Goal: Transaction & Acquisition: Purchase product/service

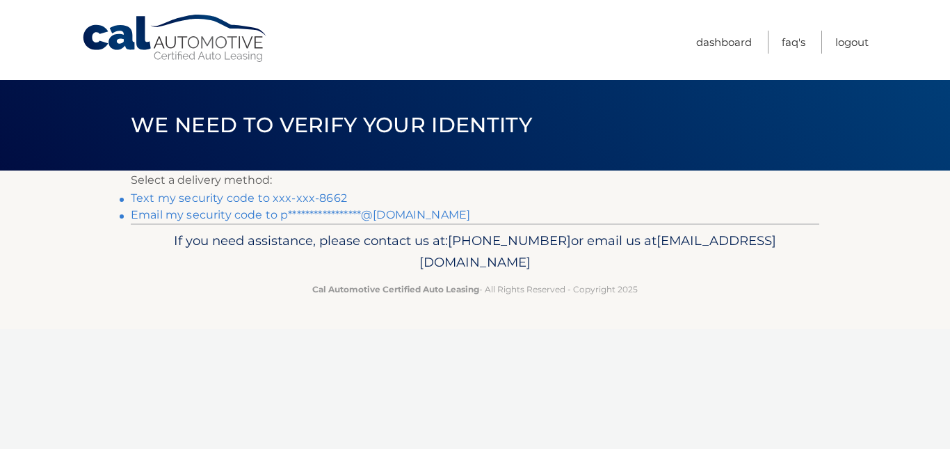
click at [314, 194] on link "Text my security code to xxx-xxx-8662" at bounding box center [239, 197] width 216 height 13
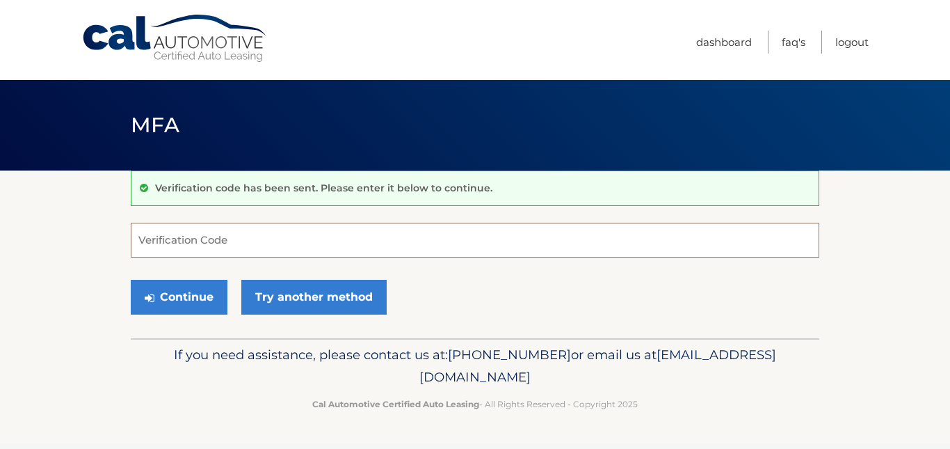
click at [270, 244] on input "Verification Code" at bounding box center [475, 240] width 689 height 35
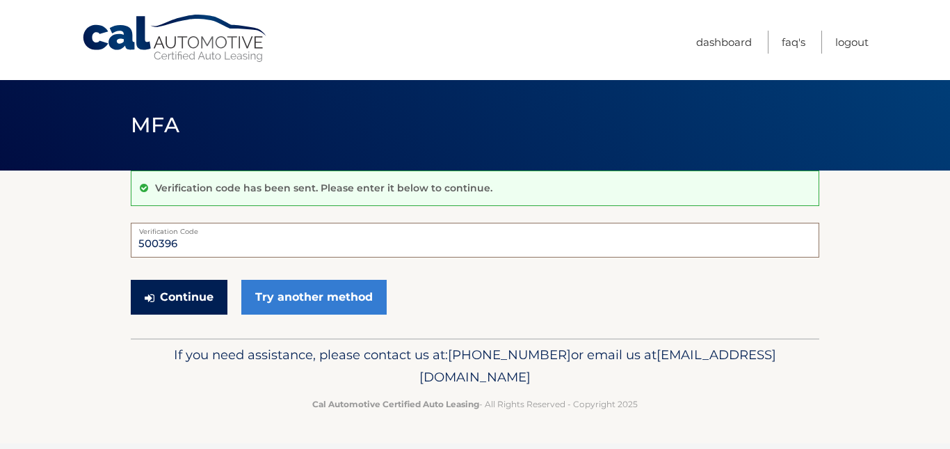
type input "500396"
click at [180, 293] on button "Continue" at bounding box center [179, 297] width 97 height 35
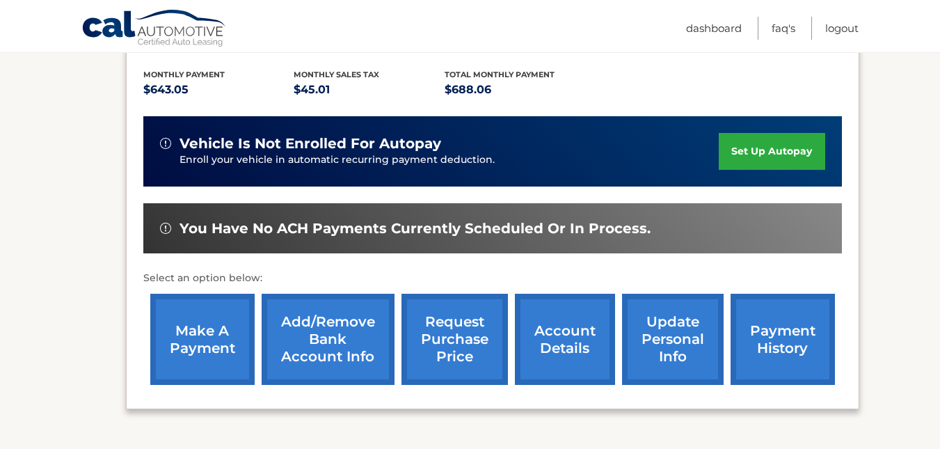
scroll to position [352, 0]
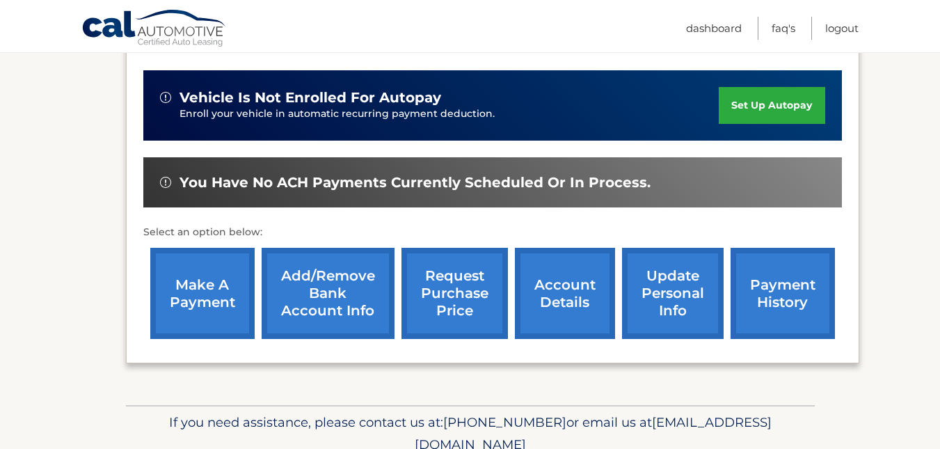
click at [574, 308] on link "account details" at bounding box center [565, 293] width 100 height 91
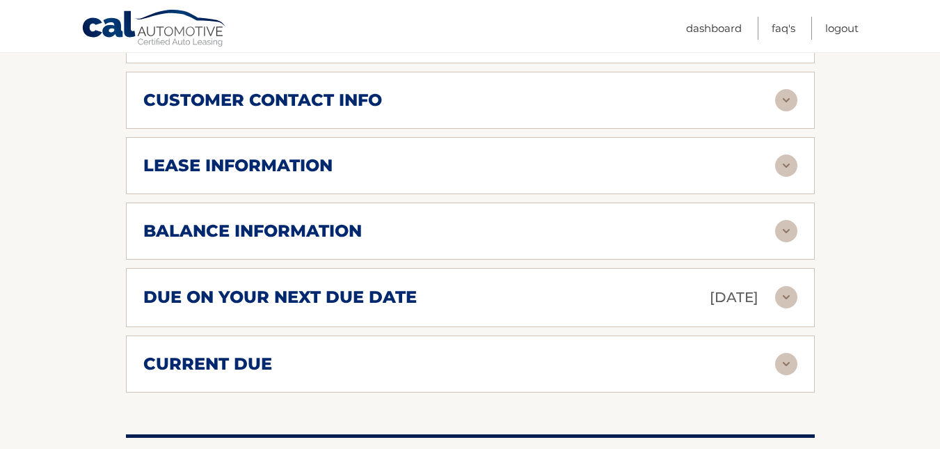
scroll to position [760, 0]
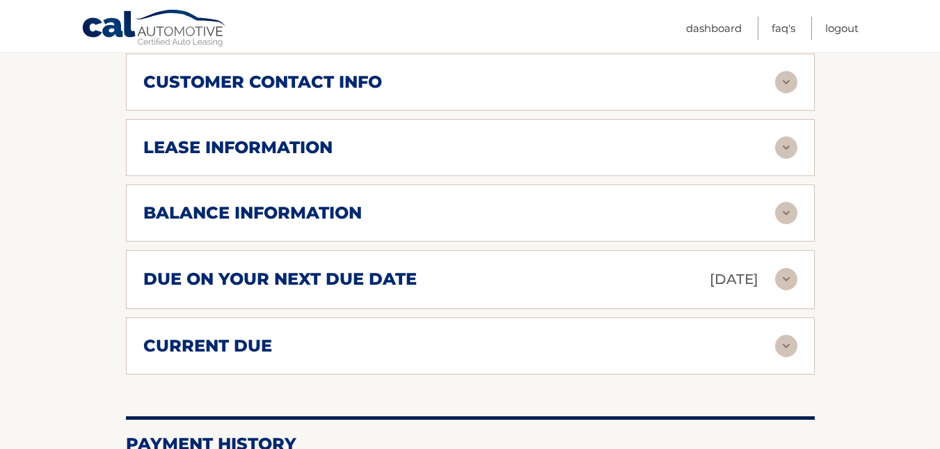
click at [784, 147] on img at bounding box center [786, 147] width 22 height 22
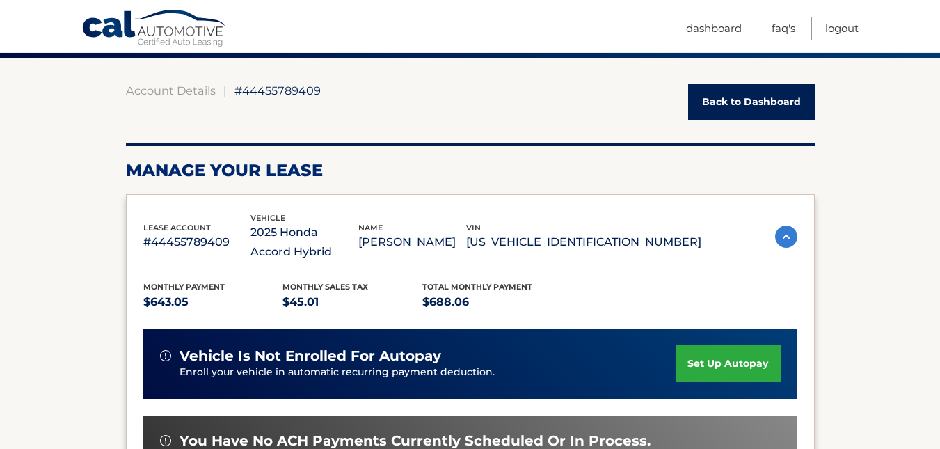
scroll to position [121, 0]
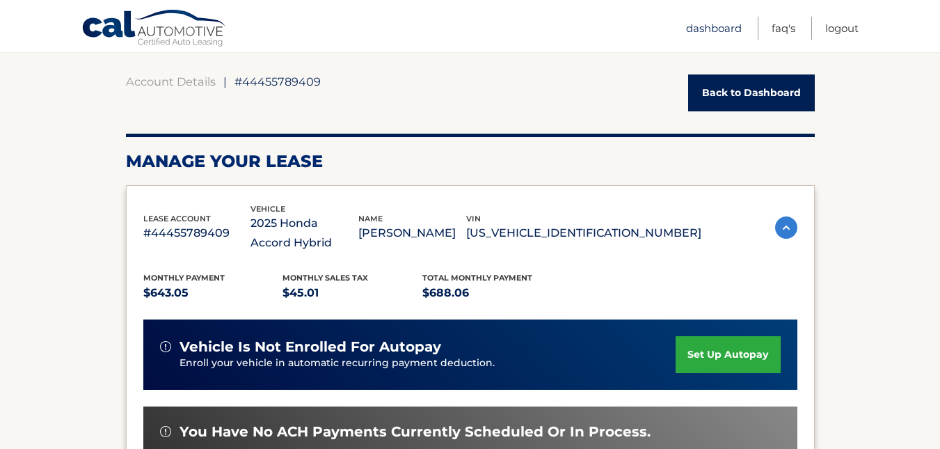
click at [702, 26] on link "Dashboard" at bounding box center [714, 28] width 56 height 23
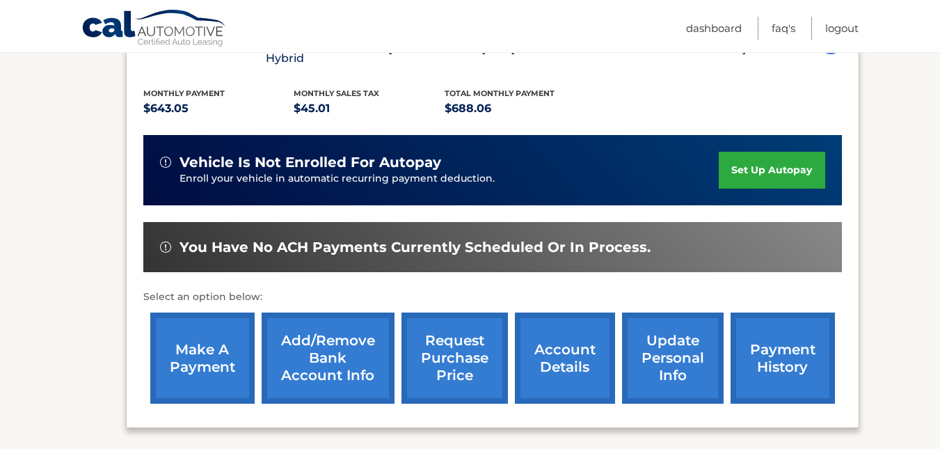
scroll to position [334, 0]
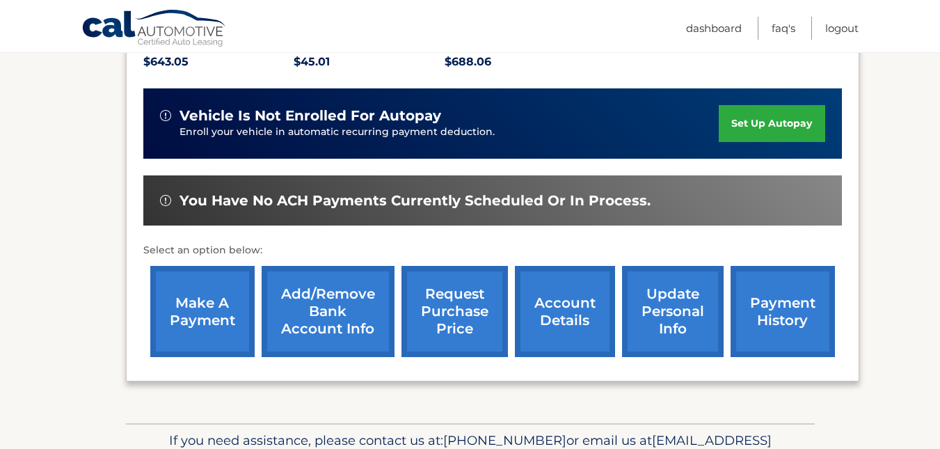
click at [200, 303] on link "make a payment" at bounding box center [202, 311] width 104 height 91
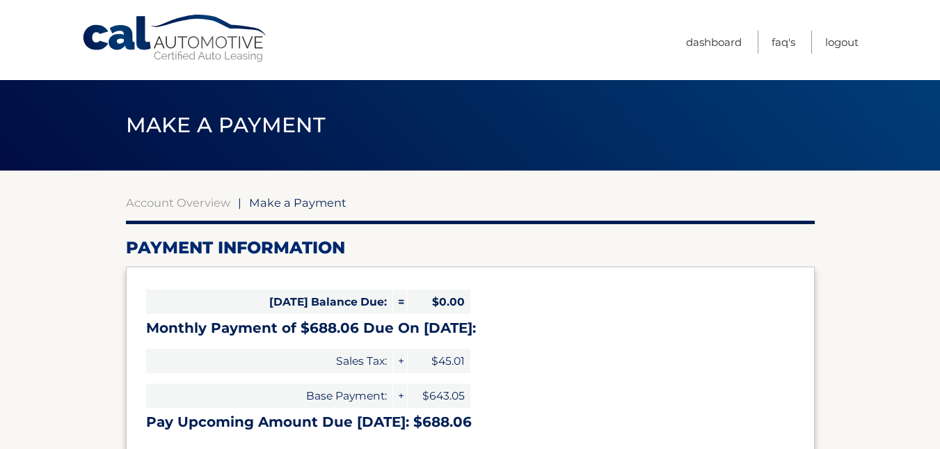
select select "NGVjNDY4NjQtMmM0Yy00ZDVjLWJmZDQtMzZlM2YzZDgyMzcy"
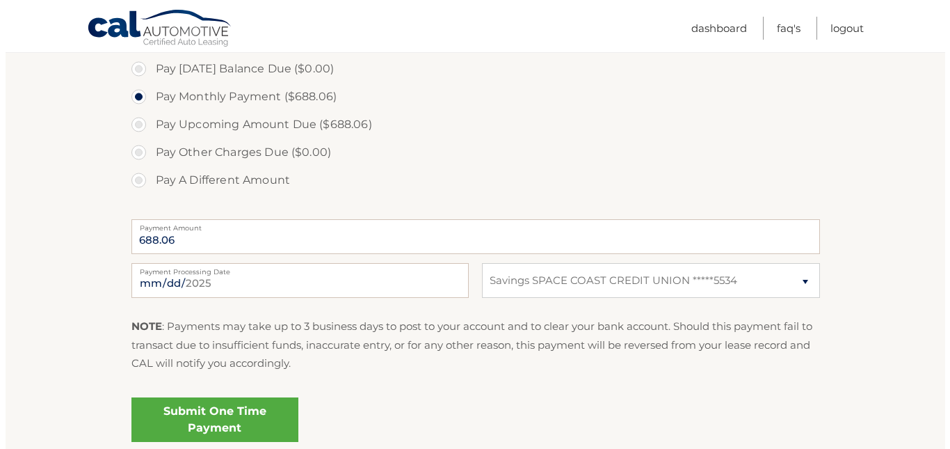
scroll to position [445, 0]
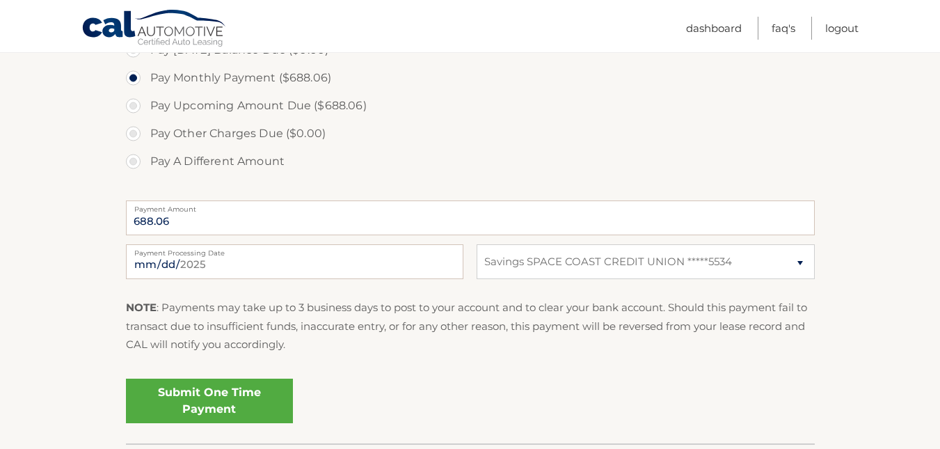
click at [219, 394] on link "Submit One Time Payment" at bounding box center [209, 400] width 167 height 45
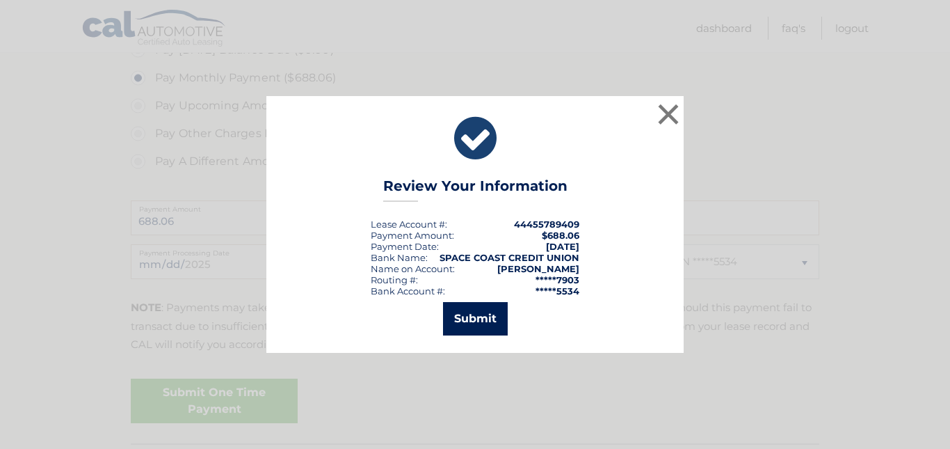
click at [465, 316] on button "Submit" at bounding box center [475, 318] width 65 height 33
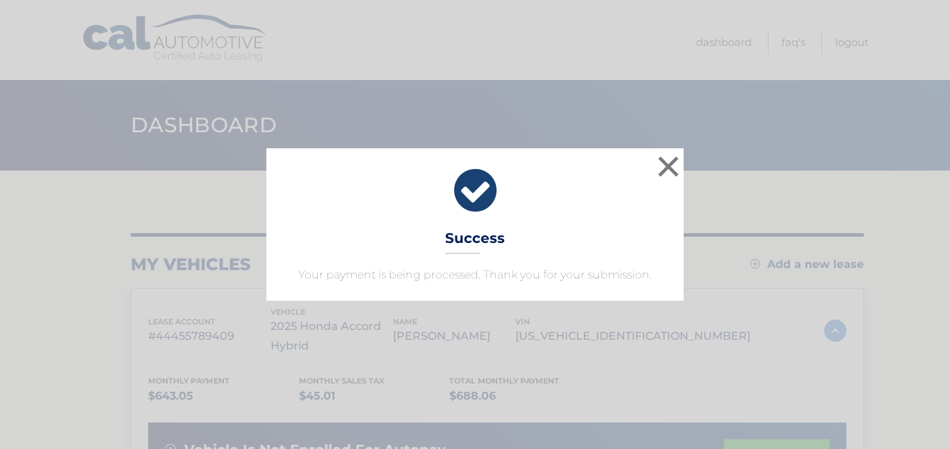
click at [683, 160] on div "× Success Your payment is being processed. Thank you for your submission." at bounding box center [474, 224] width 417 height 152
click at [680, 163] on button "×" at bounding box center [669, 166] width 28 height 28
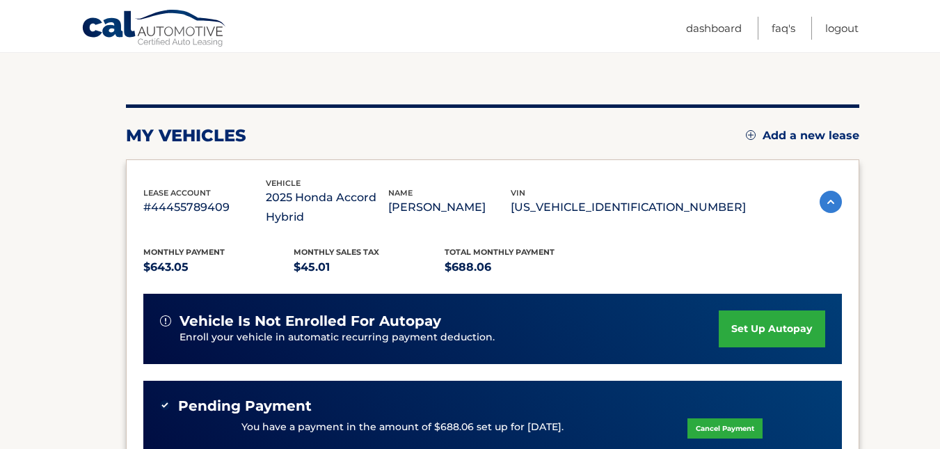
scroll to position [95, 0]
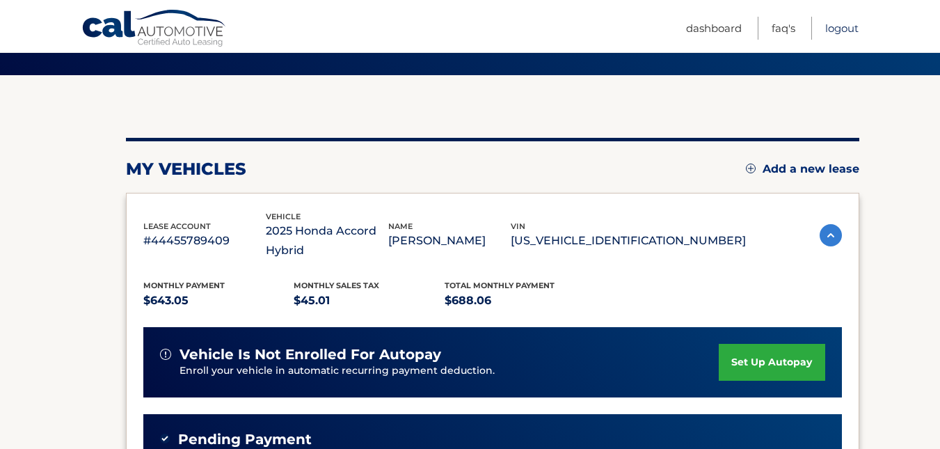
click at [845, 31] on link "Logout" at bounding box center [841, 28] width 33 height 23
